Goal: Information Seeking & Learning: Check status

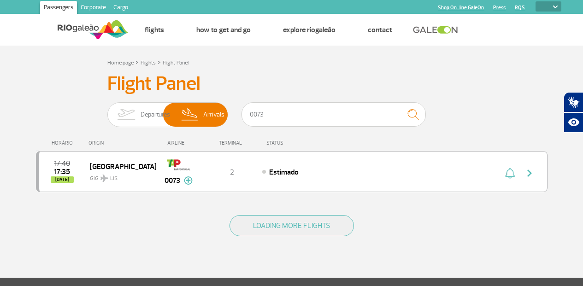
select select
click at [280, 112] on input "0073" at bounding box center [333, 114] width 184 height 24
click at [139, 111] on img at bounding box center [126, 115] width 29 height 24
click at [107, 110] on input "Departures Arrivals" at bounding box center [107, 110] width 0 height 0
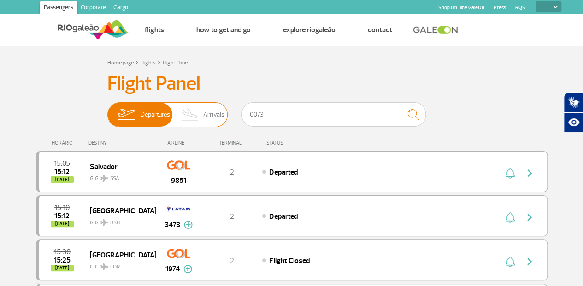
click at [210, 114] on span "Arrivals" at bounding box center [213, 115] width 21 height 24
click at [107, 110] on input "Departures Arrivals" at bounding box center [107, 110] width 0 height 0
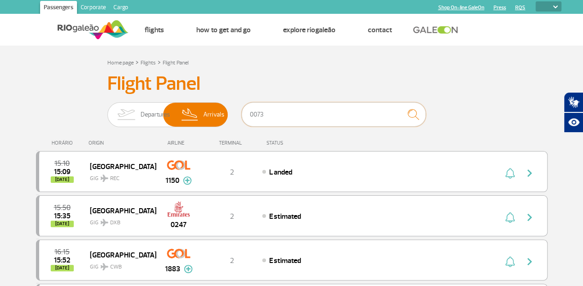
click at [300, 118] on input "0073" at bounding box center [333, 114] width 184 height 24
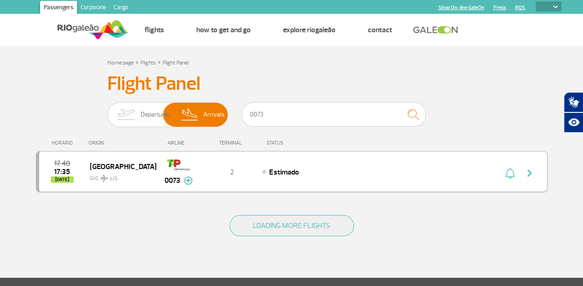
click at [510, 171] on img "button" at bounding box center [510, 173] width 10 height 11
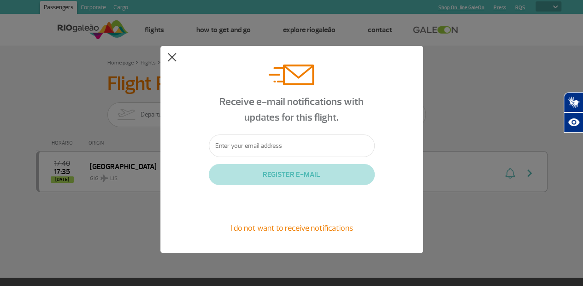
click at [169, 54] on button at bounding box center [171, 57] width 9 height 9
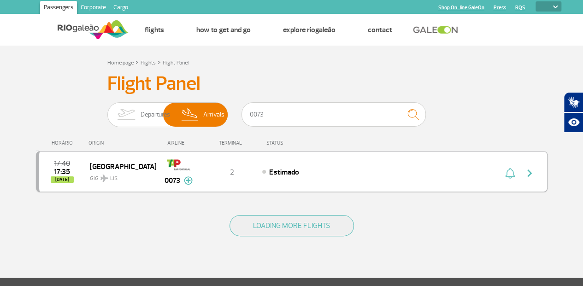
click at [528, 171] on img "button" at bounding box center [529, 173] width 11 height 11
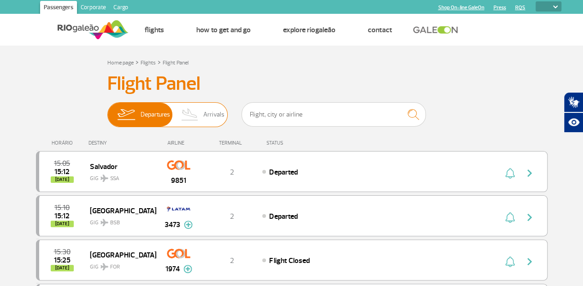
click at [210, 112] on span "Arrivals" at bounding box center [213, 115] width 21 height 24
click at [107, 110] on input "Departures Arrivals" at bounding box center [107, 110] width 0 height 0
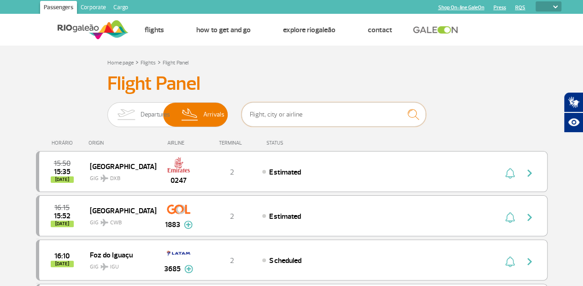
click at [289, 119] on input "text" at bounding box center [333, 114] width 184 height 24
type input "0073"
